Goal: Transaction & Acquisition: Obtain resource

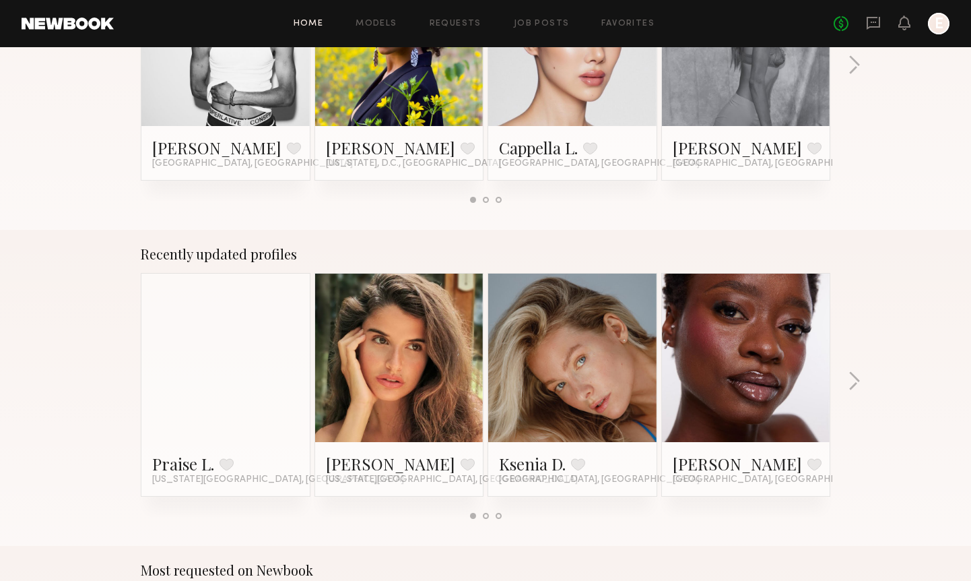
scroll to position [663, 0]
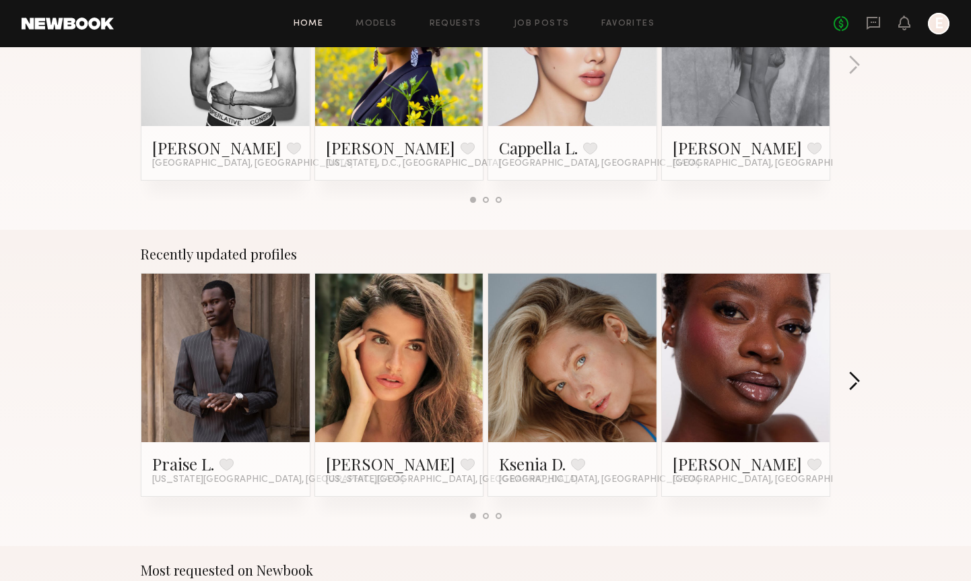
click at [851, 381] on button "button" at bounding box center [854, 382] width 13 height 22
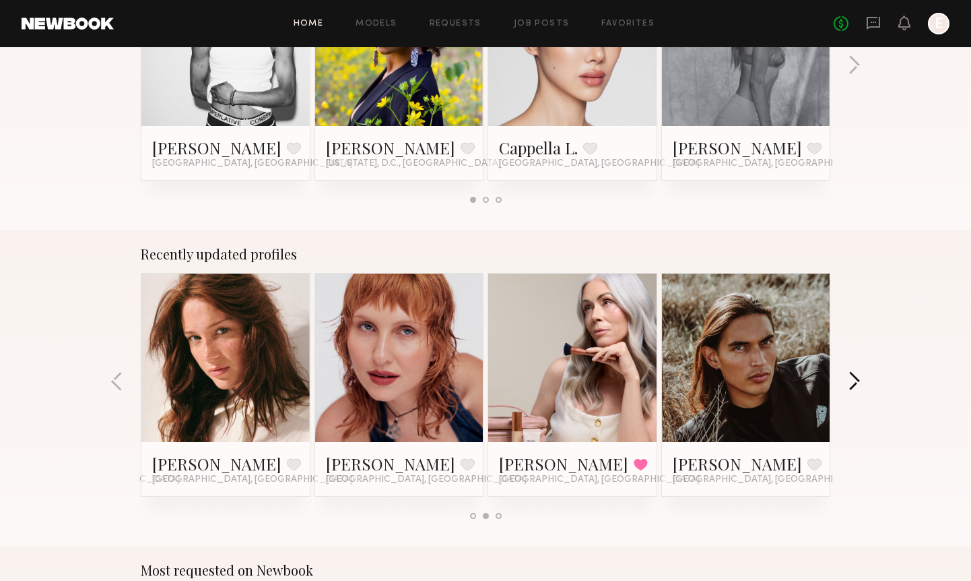
click at [851, 381] on button "button" at bounding box center [854, 382] width 13 height 22
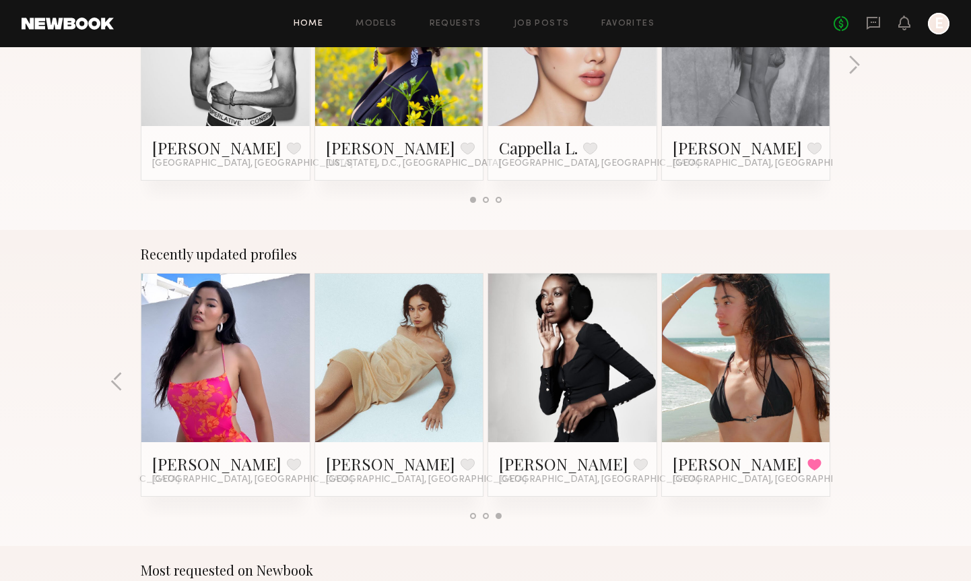
click at [851, 381] on div "Recently updated profiles Praise L. Favorite New York City, NY Manuela G. Favor…" at bounding box center [485, 388] width 971 height 316
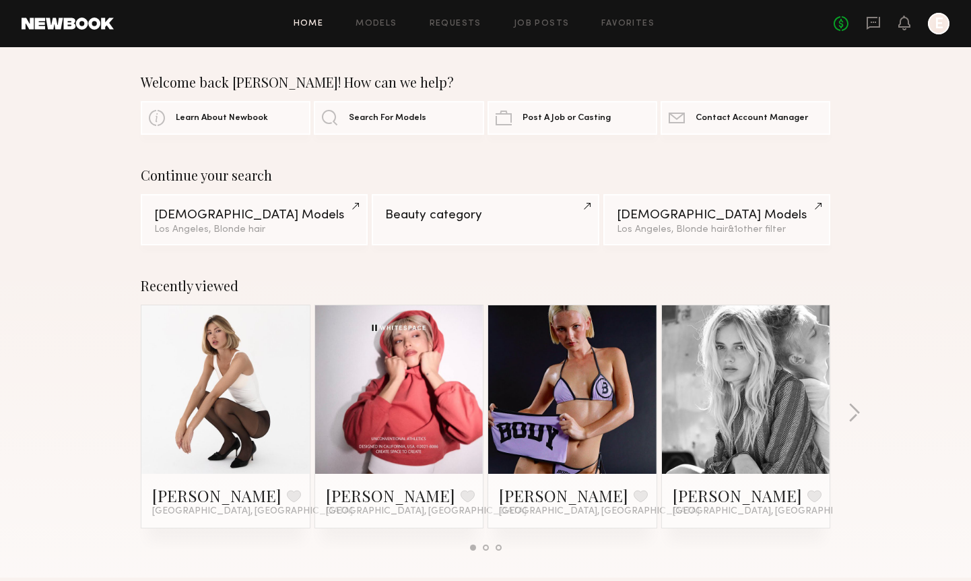
scroll to position [0, 0]
click at [854, 409] on button "button" at bounding box center [854, 414] width 13 height 22
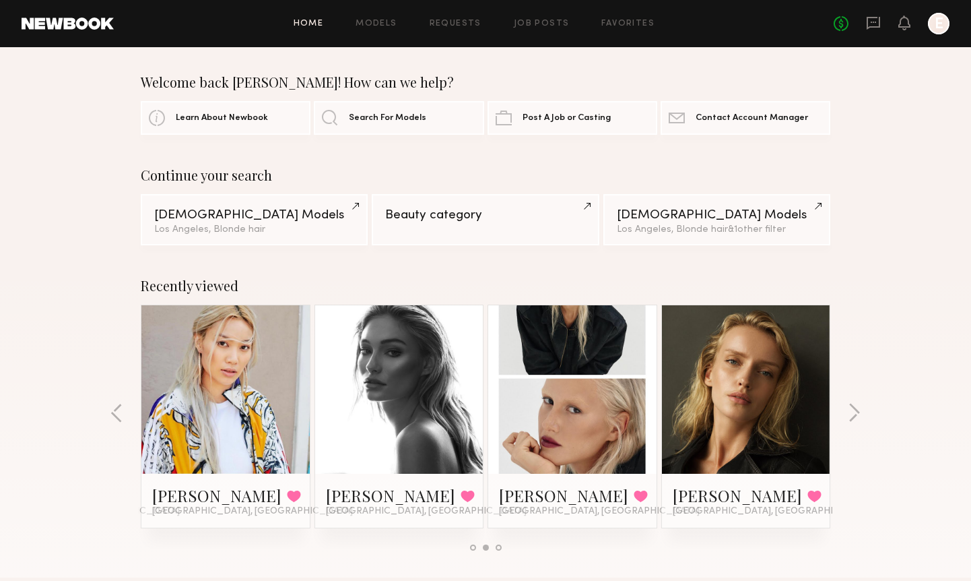
drag, startPoint x: 854, startPoint y: 409, endPoint x: 883, endPoint y: 316, distance: 97.4
click at [883, 317] on div "Recently viewed Masha B. Favorite Los Angeles, CA Taylor T. Favorite Los Angele…" at bounding box center [485, 419] width 971 height 316
click at [576, 432] on link at bounding box center [572, 389] width 82 height 168
click at [314, 21] on link "Home" at bounding box center [309, 24] width 30 height 9
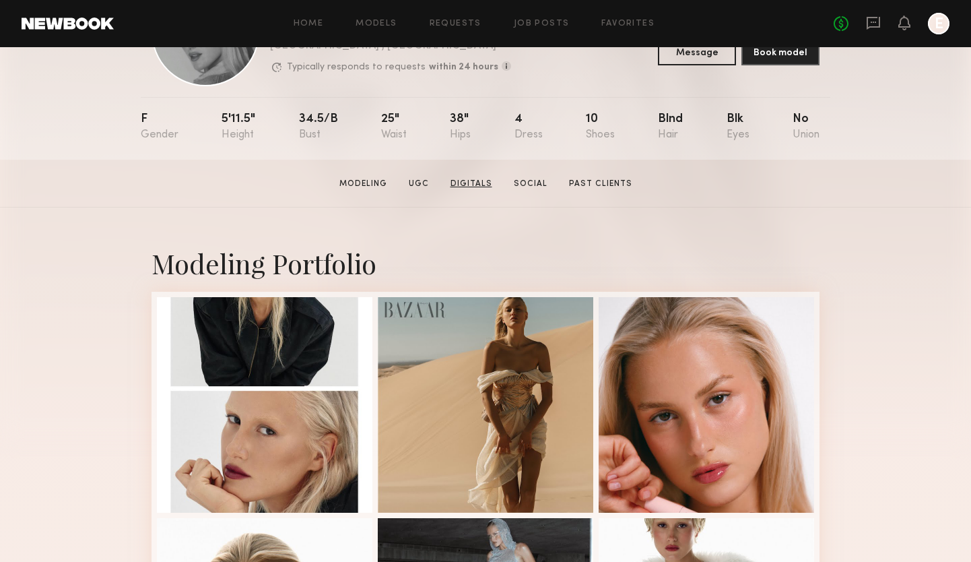
click at [469, 181] on link "Digitals" at bounding box center [471, 184] width 53 height 12
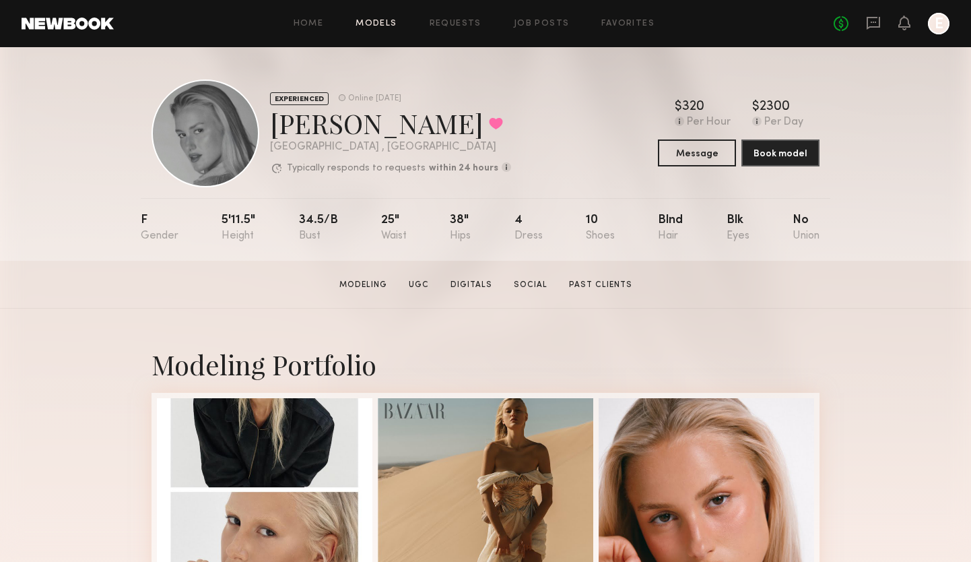
click at [379, 20] on link "Models" at bounding box center [376, 24] width 41 height 9
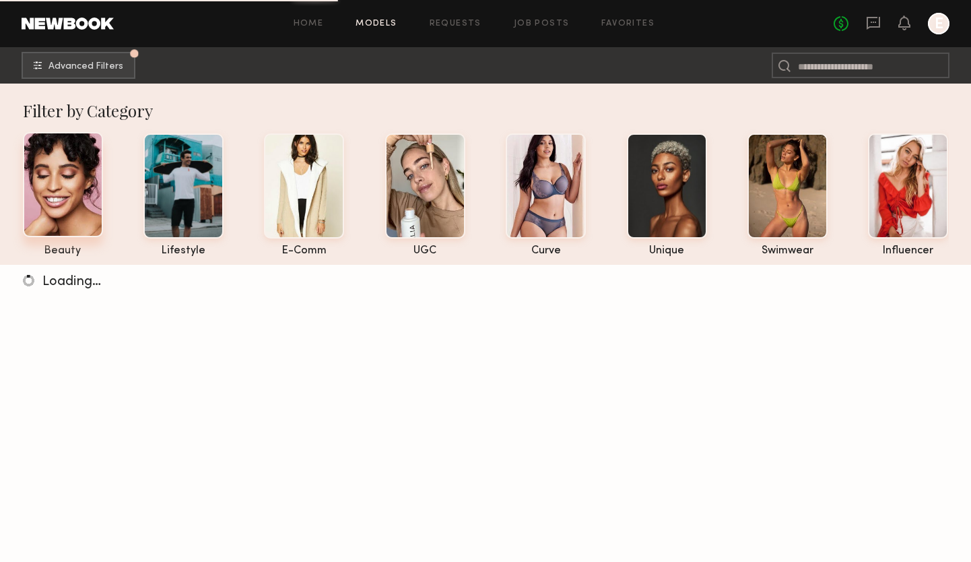
click at [71, 199] on div at bounding box center [63, 184] width 80 height 105
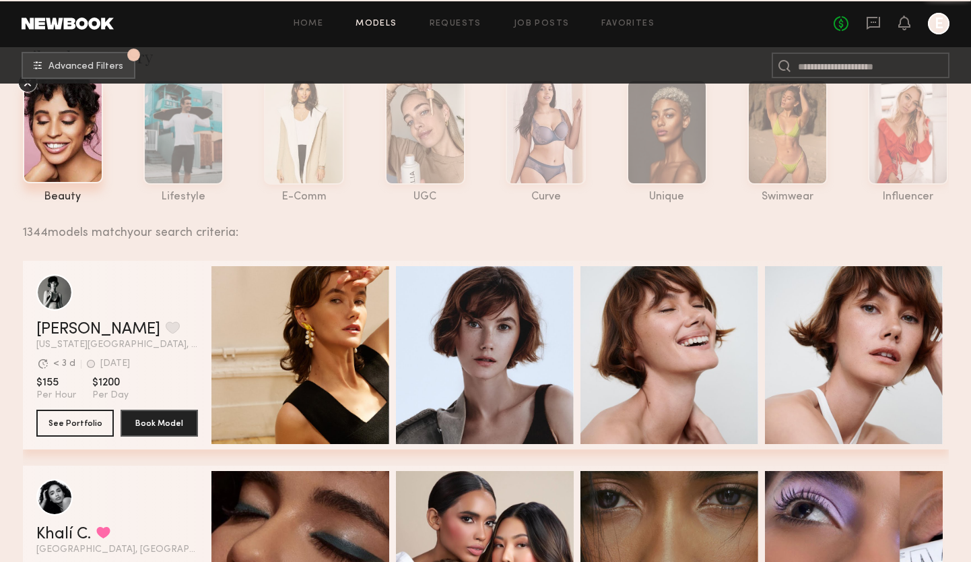
scroll to position [48, 0]
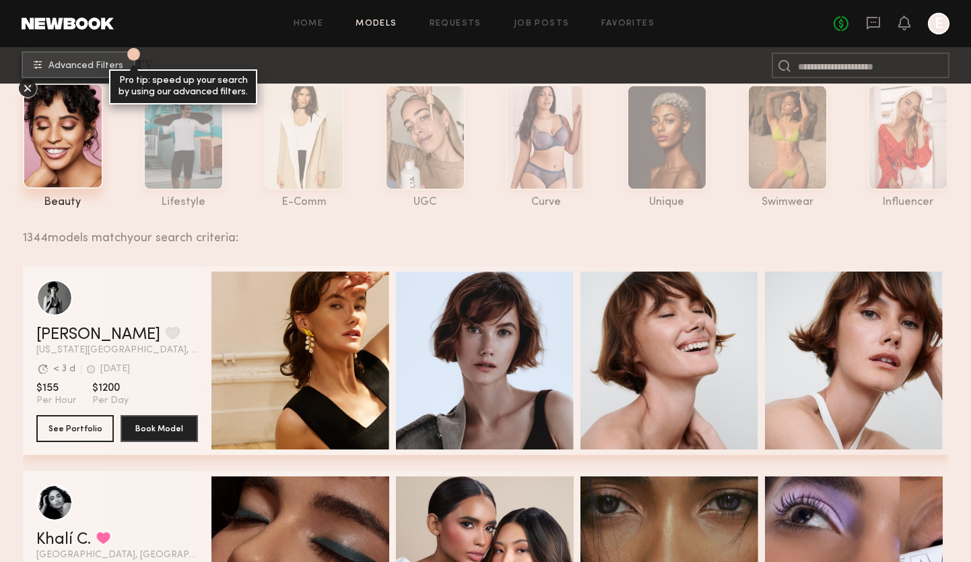
click at [88, 66] on span "Advanced Filters" at bounding box center [85, 65] width 75 height 9
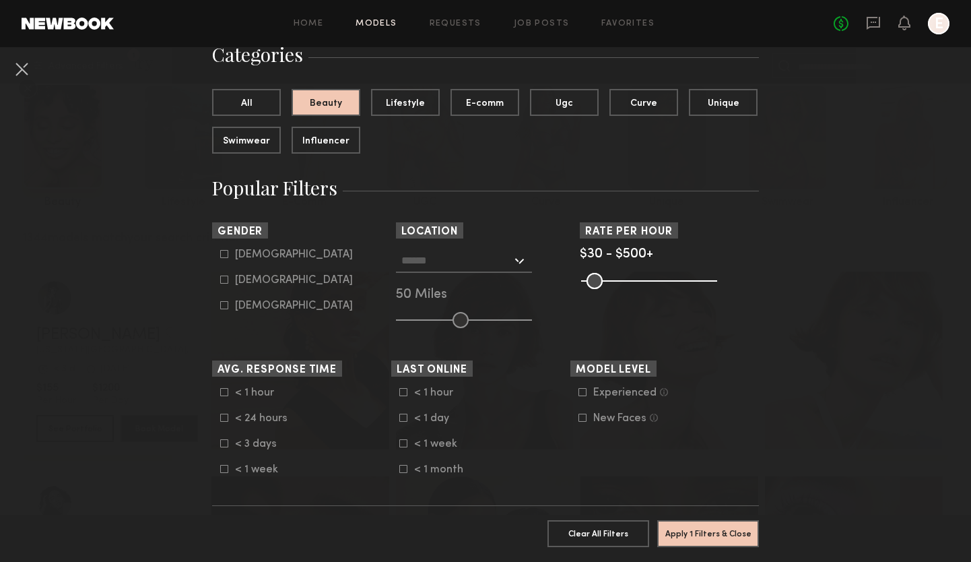
scroll to position [120, 0]
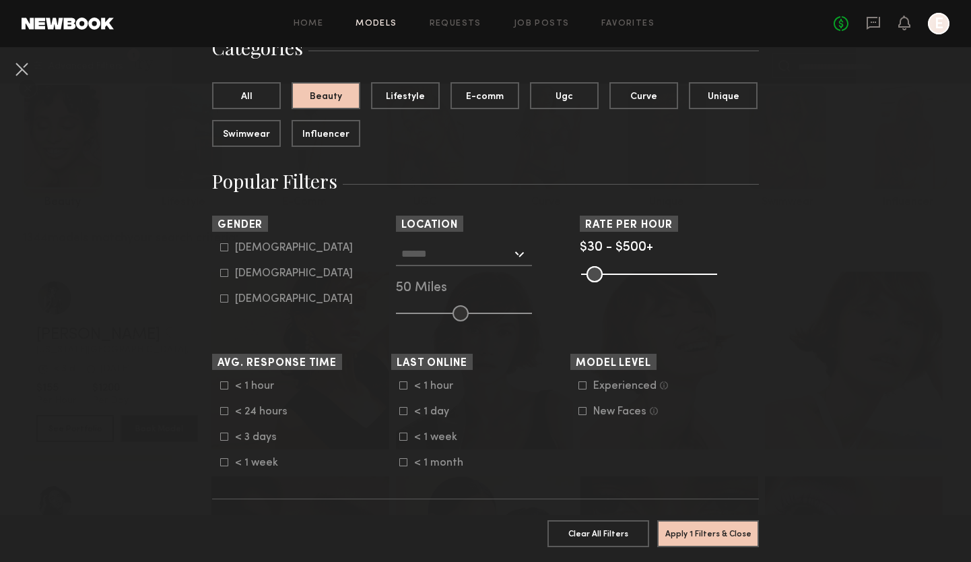
click at [492, 257] on input "text" at bounding box center [456, 253] width 110 height 23
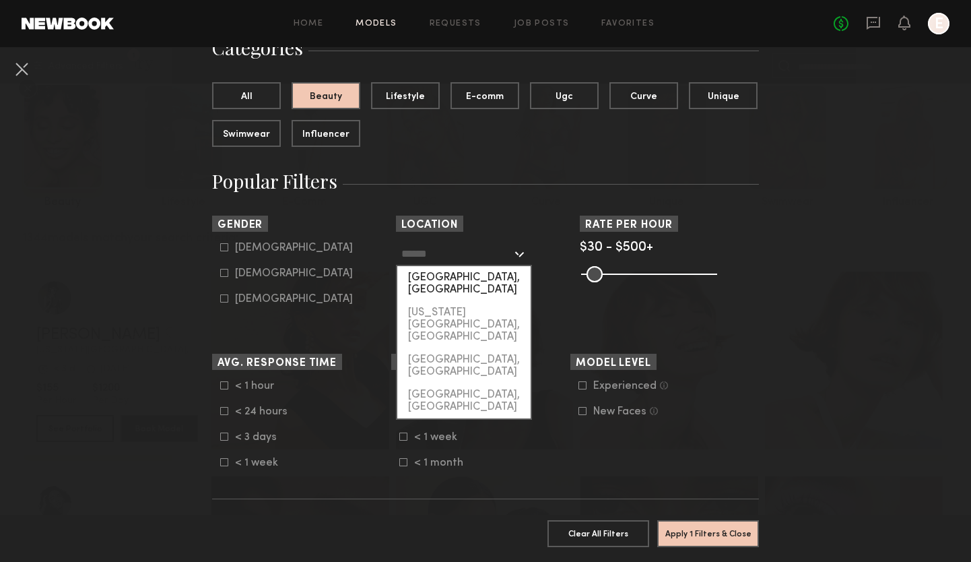
click at [487, 278] on div "[GEOGRAPHIC_DATA], [GEOGRAPHIC_DATA]" at bounding box center [463, 283] width 133 height 35
type input "**********"
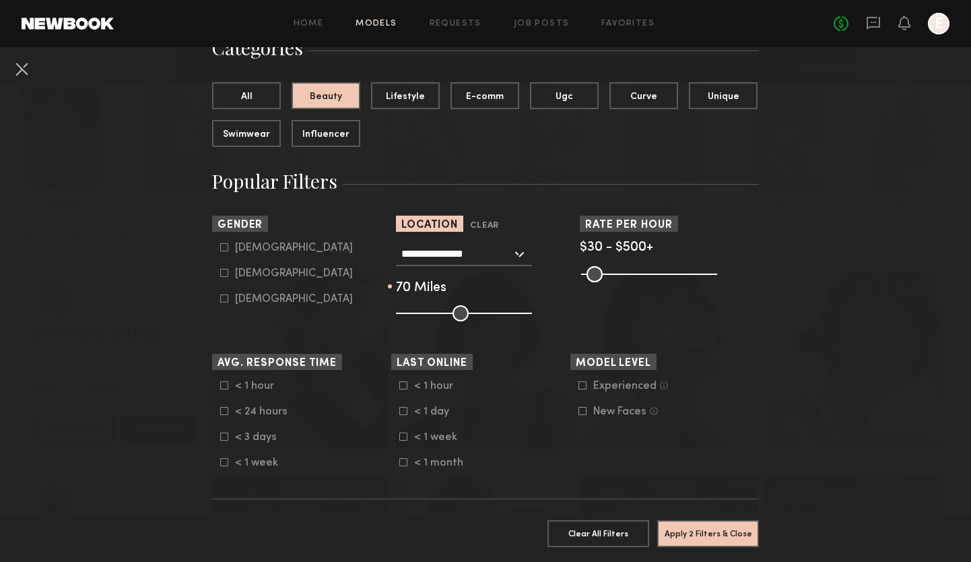
drag, startPoint x: 456, startPoint y: 309, endPoint x: 485, endPoint y: 310, distance: 29.0
type input "**"
click at [485, 310] on input "range" at bounding box center [464, 313] width 136 height 16
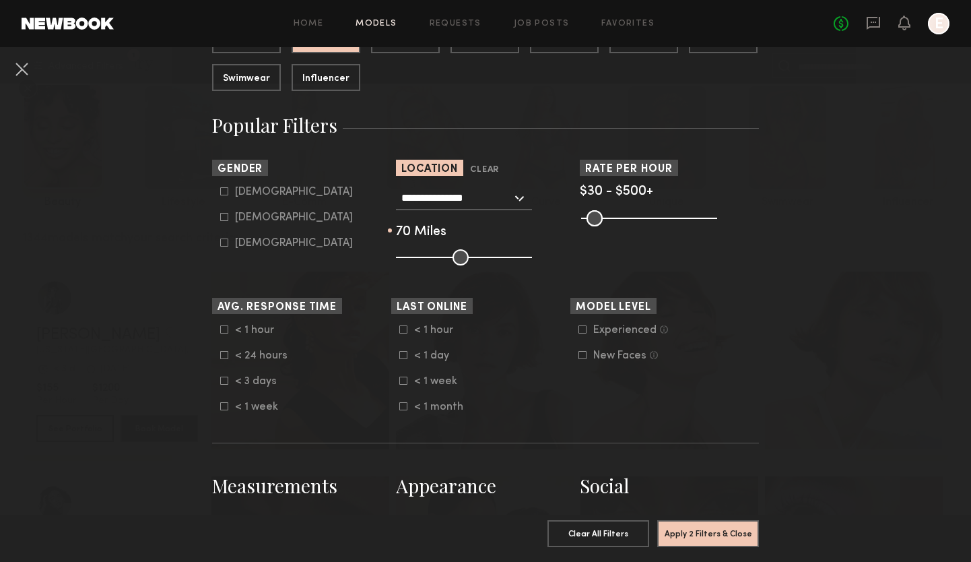
scroll to position [191, 0]
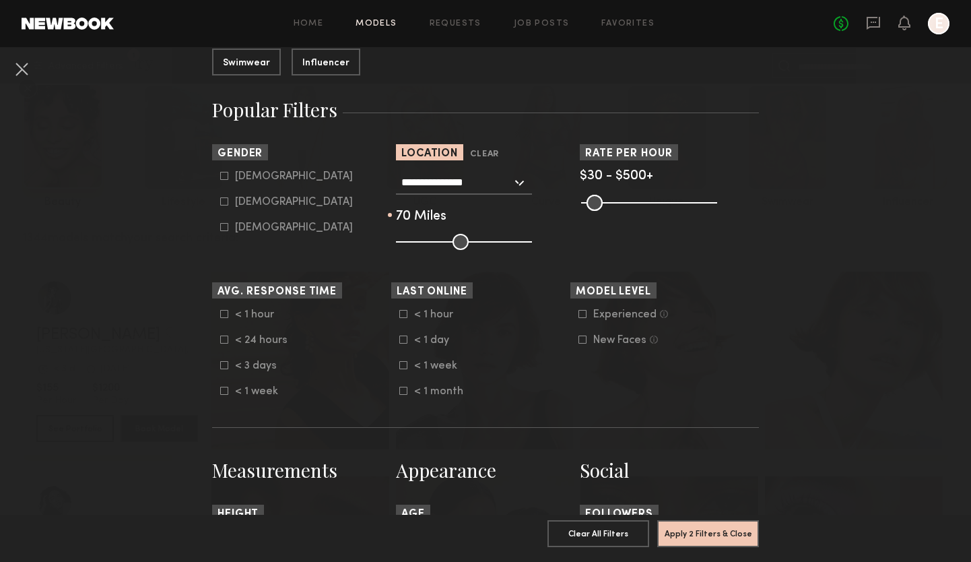
click at [223, 199] on icon at bounding box center [224, 201] width 8 height 8
type input "**"
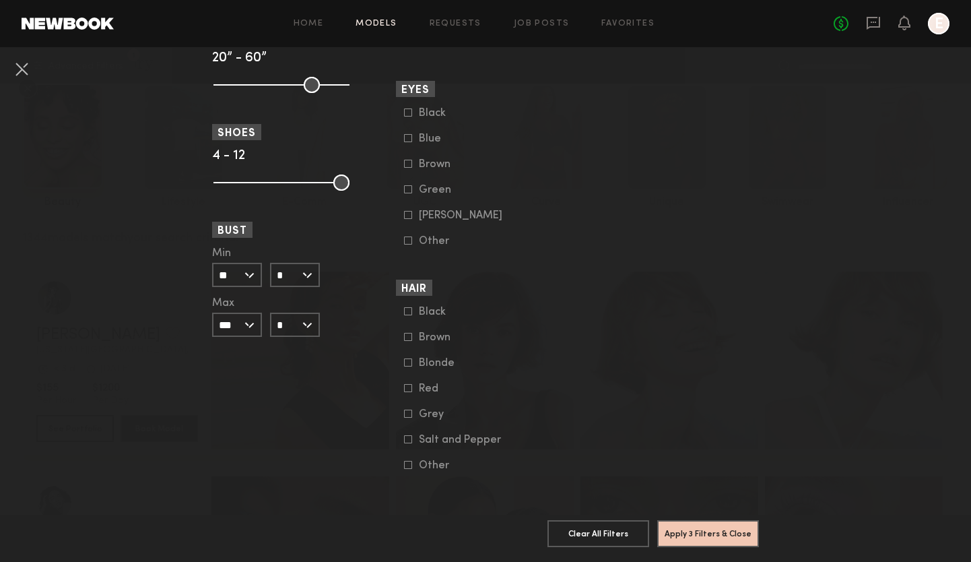
scroll to position [963, 0]
click at [412, 137] on icon at bounding box center [408, 138] width 7 height 7
click at [407, 362] on icon at bounding box center [408, 362] width 8 height 8
click at [715, 530] on button "Apply 5 Filters & Close" at bounding box center [708, 532] width 102 height 27
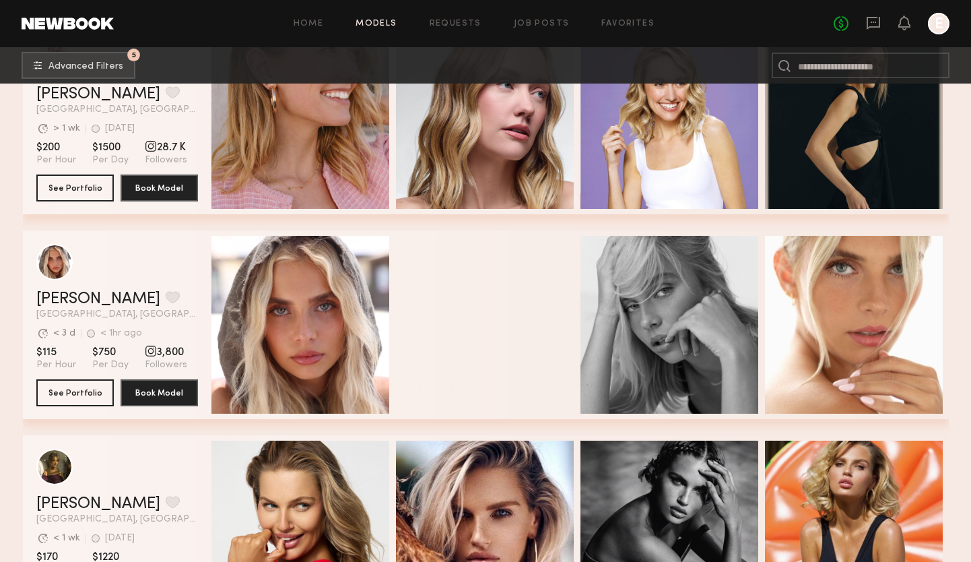
scroll to position [1938, 0]
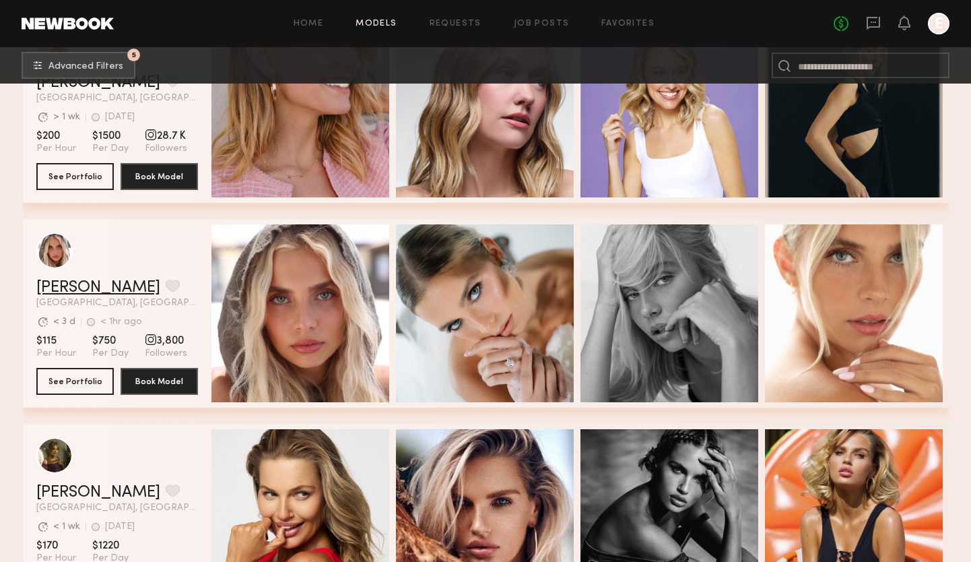
click at [57, 282] on link "Allea S." at bounding box center [98, 288] width 124 height 16
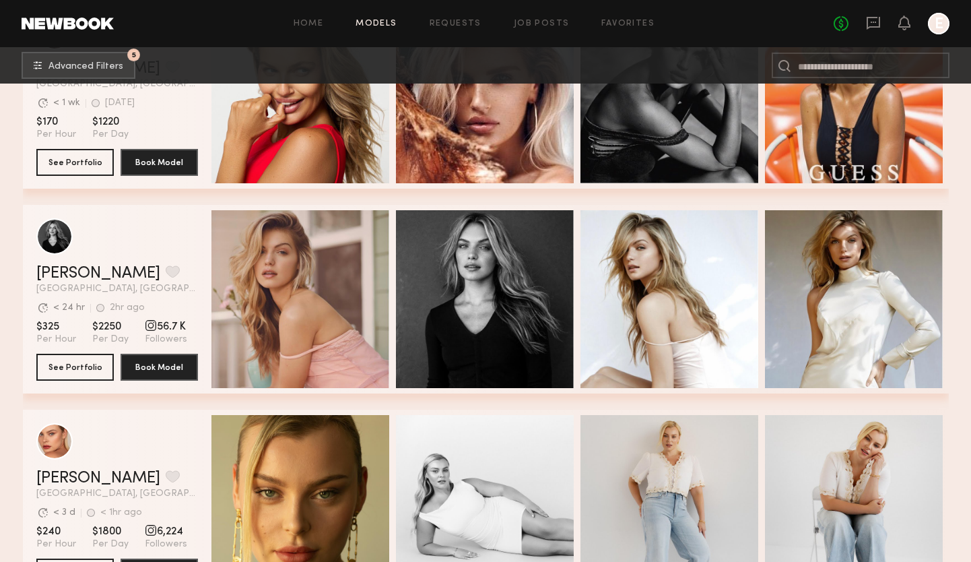
scroll to position [2362, 0]
click at [87, 271] on link "Amanda G." at bounding box center [98, 273] width 124 height 16
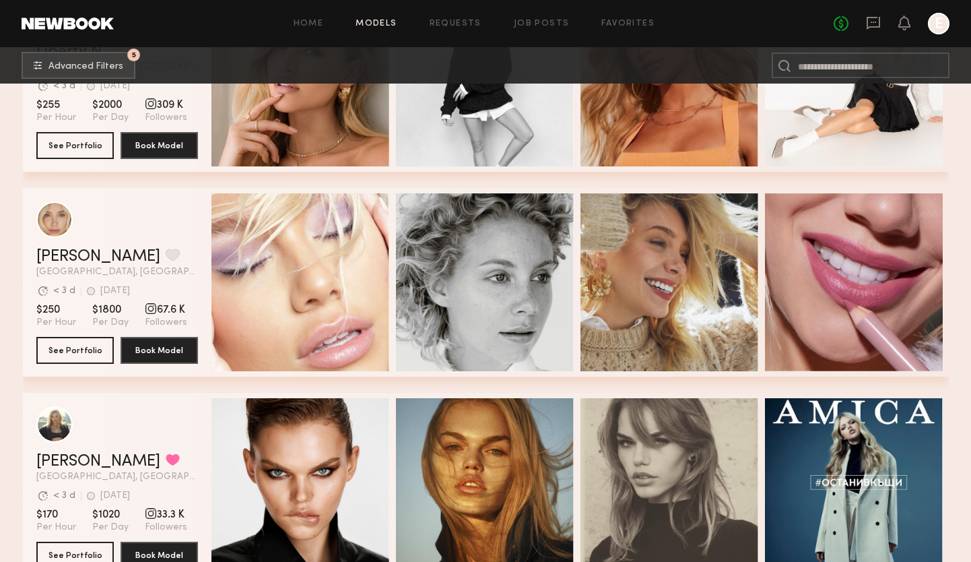
scroll to position [3202, 0]
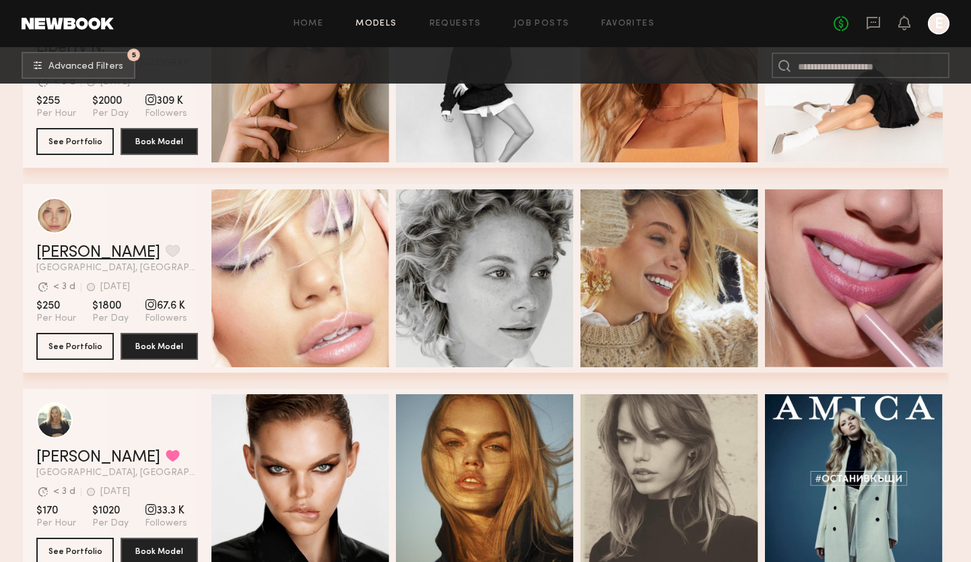
click at [57, 254] on link "Louise B." at bounding box center [98, 252] width 124 height 16
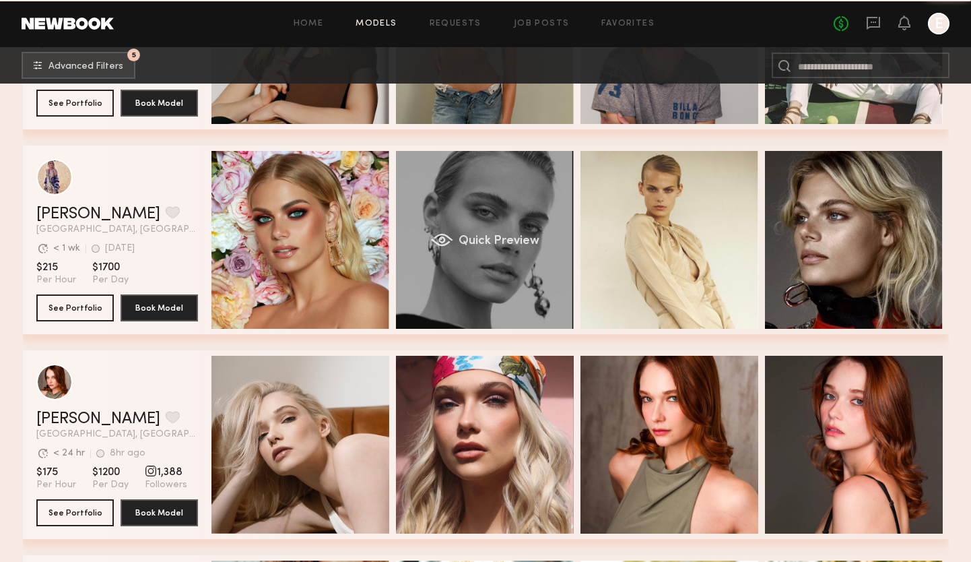
scroll to position [4266, 0]
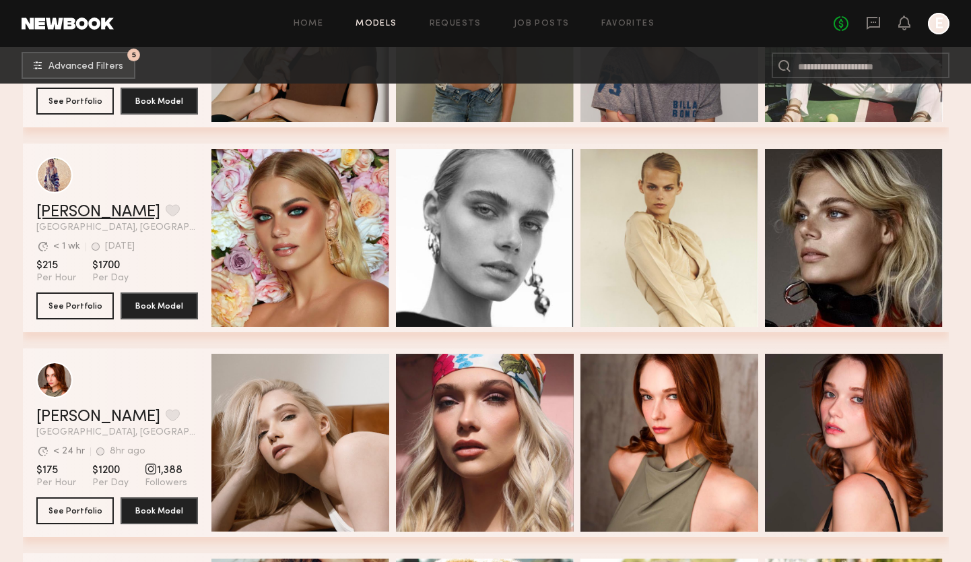
click at [64, 211] on link "Kristin K." at bounding box center [98, 212] width 124 height 16
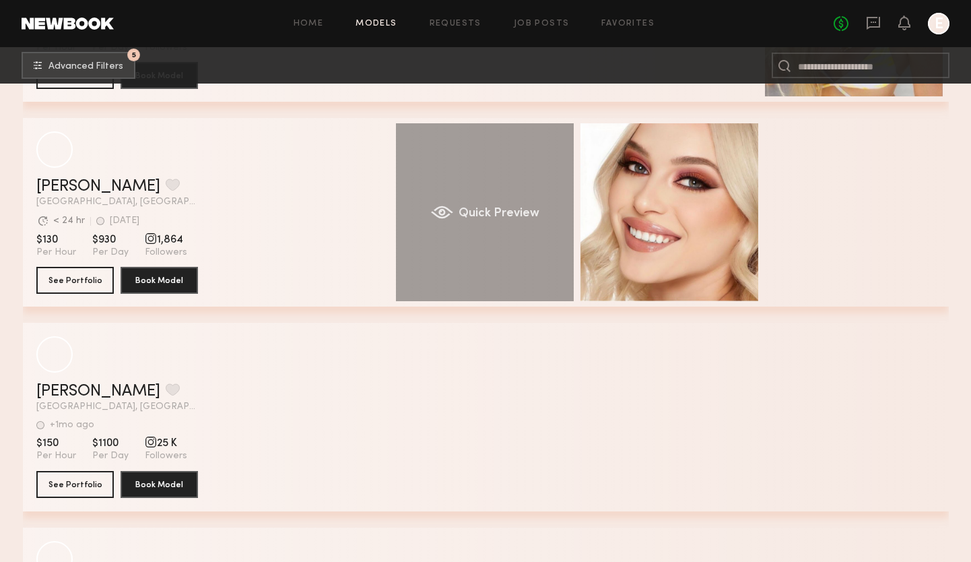
scroll to position [8592, 0]
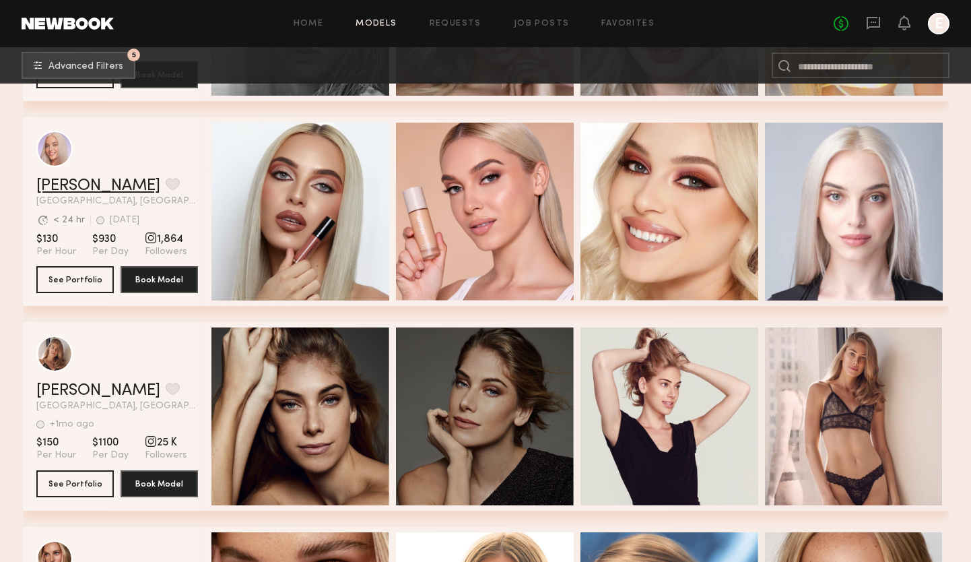
click at [61, 181] on link "[PERSON_NAME]" at bounding box center [98, 186] width 124 height 16
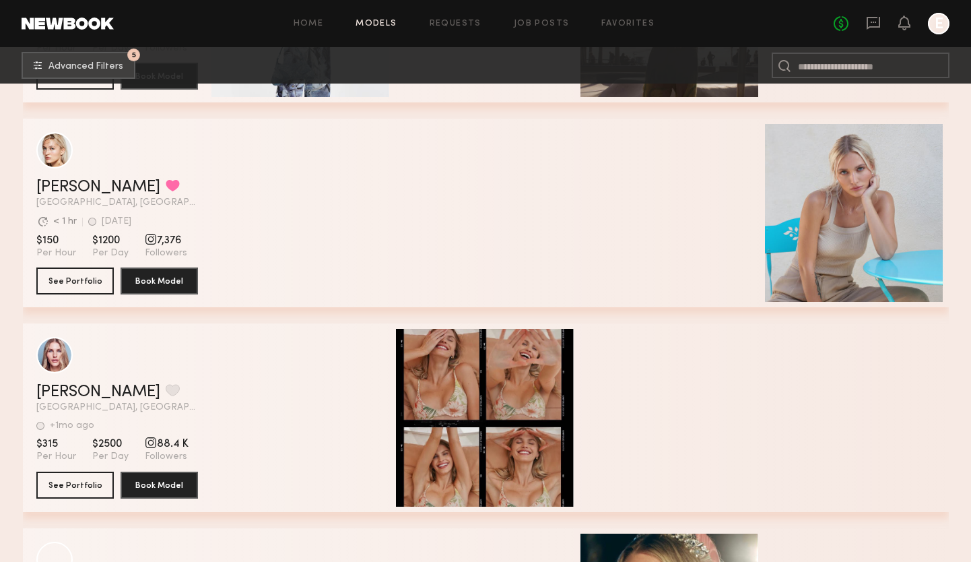
scroll to position [11273, 0]
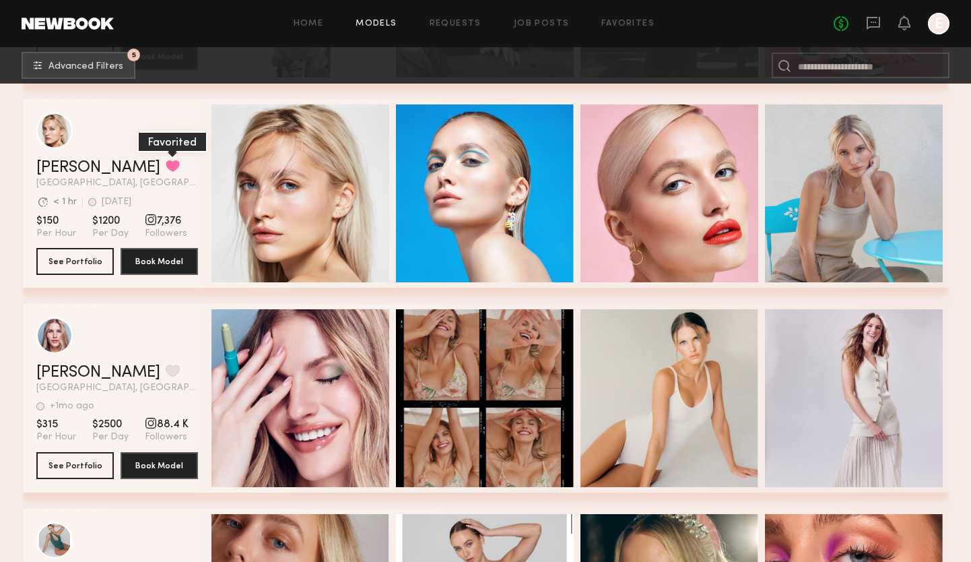
click at [166, 165] on button "grid" at bounding box center [173, 166] width 14 height 12
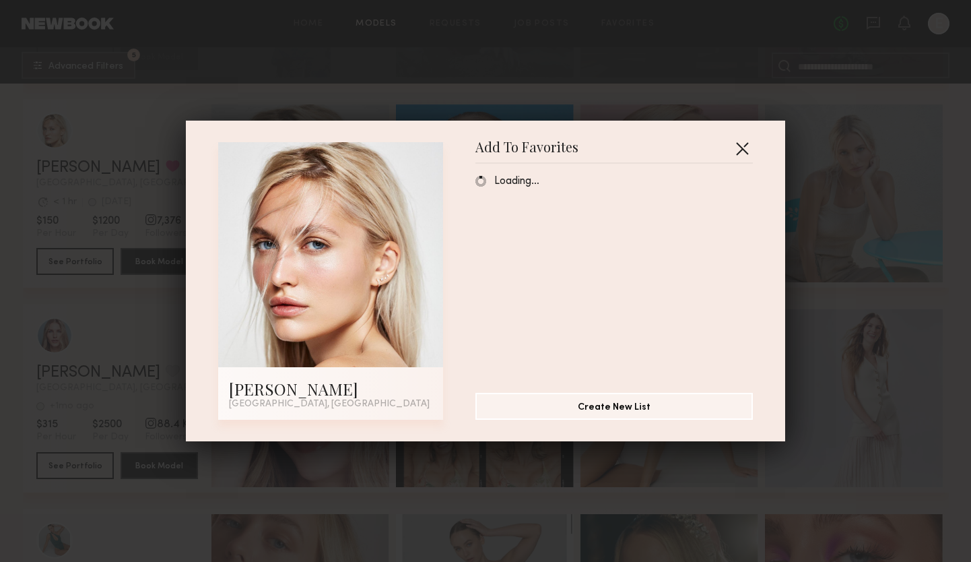
click at [743, 148] on button "button" at bounding box center [742, 148] width 22 height 22
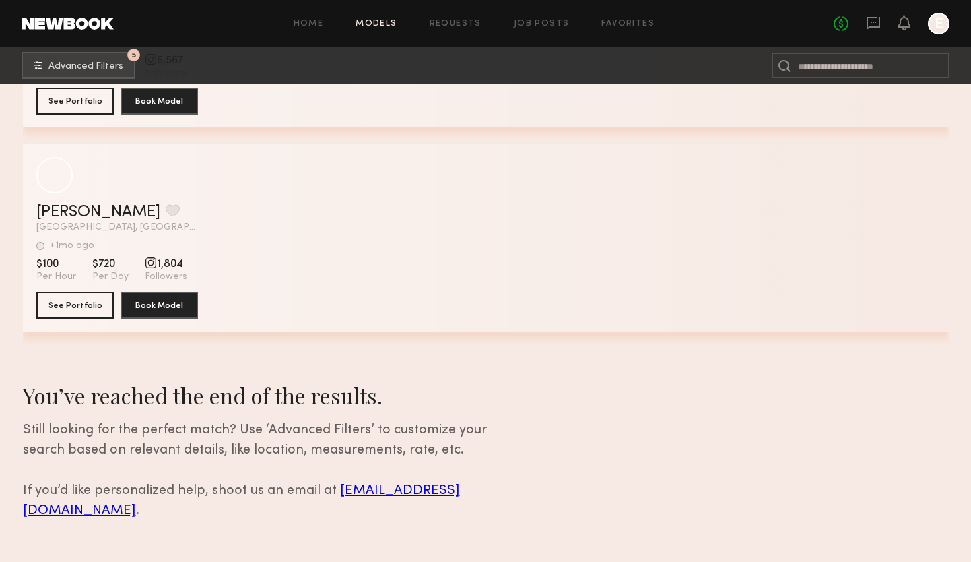
scroll to position [19827, 0]
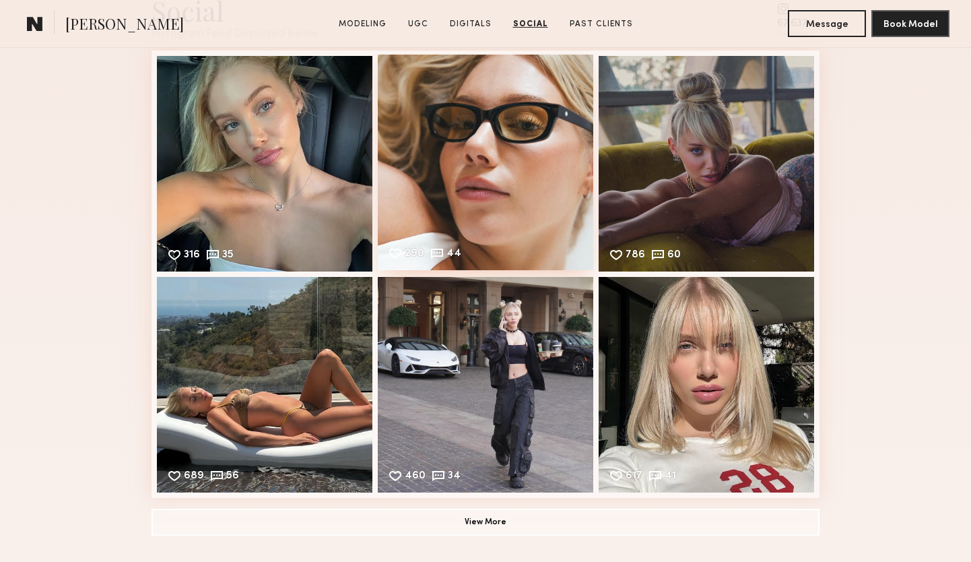
scroll to position [3023, 0]
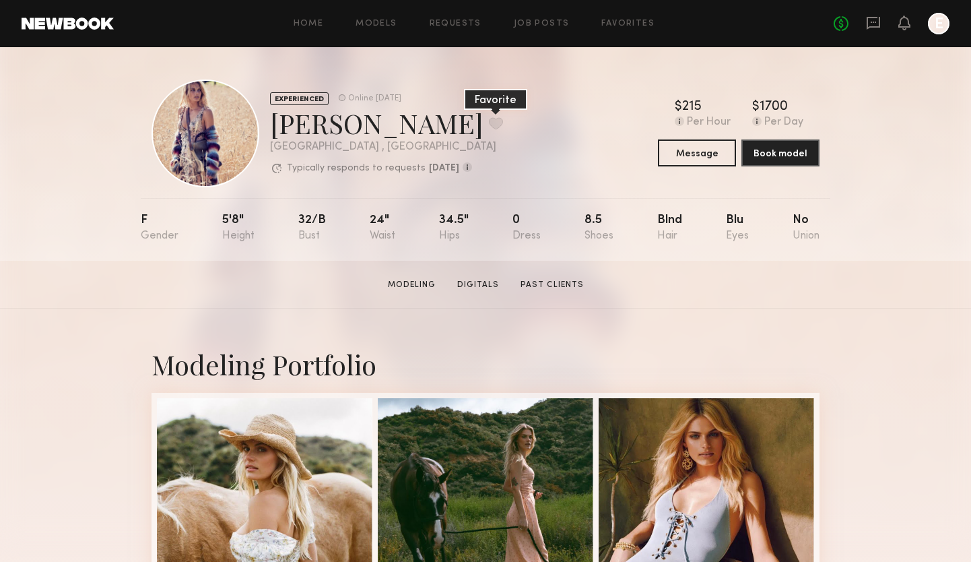
click at [489, 118] on button at bounding box center [496, 123] width 14 height 12
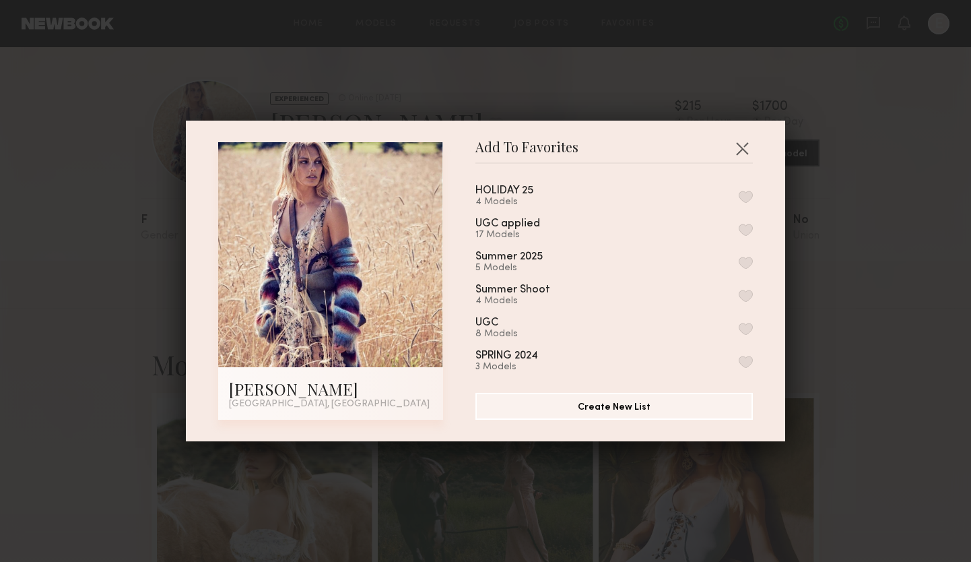
drag, startPoint x: 744, startPoint y: 195, endPoint x: 767, endPoint y: 214, distance: 30.2
click at [744, 195] on button "button" at bounding box center [746, 197] width 14 height 12
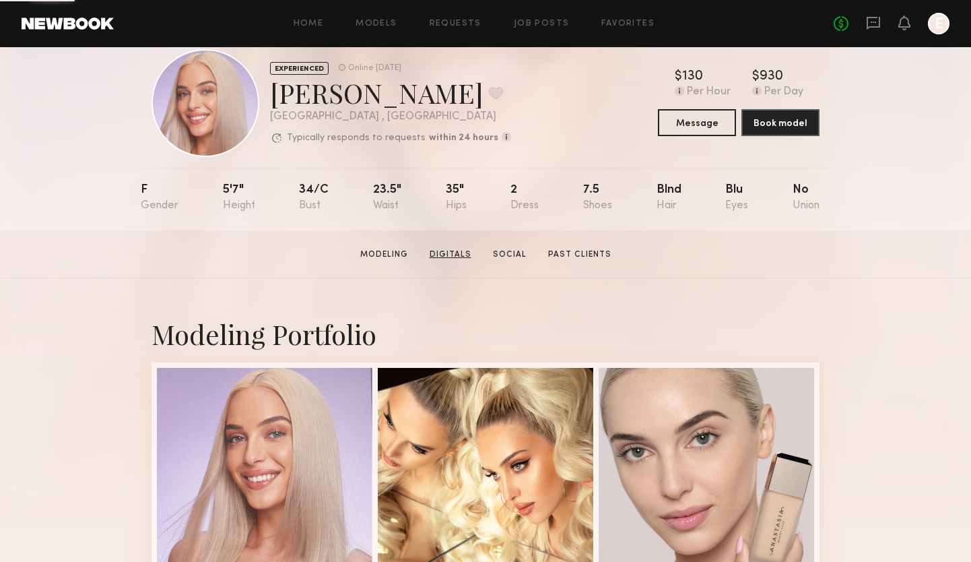
click at [448, 255] on link "Digitals" at bounding box center [450, 255] width 53 height 12
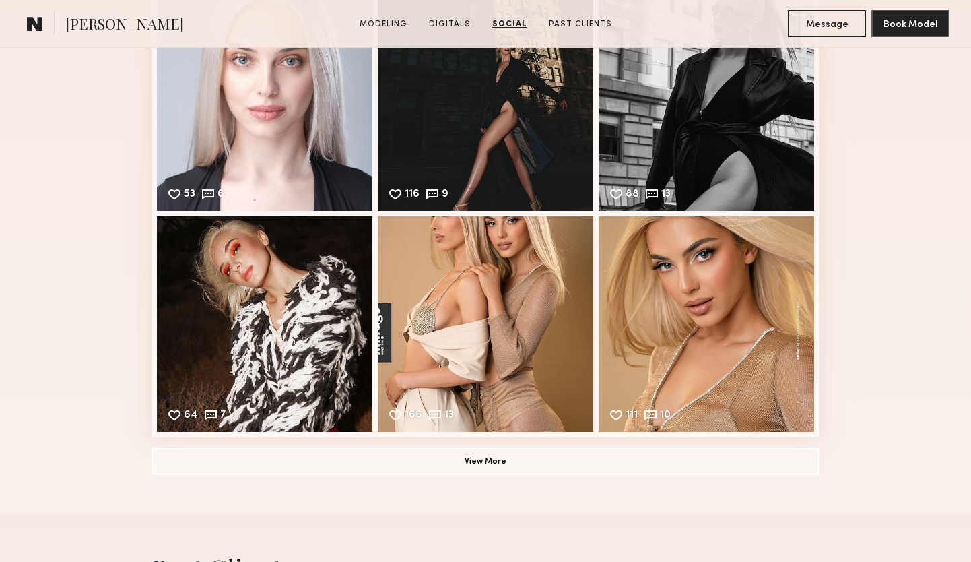
scroll to position [2033, 0]
